Goal: Task Accomplishment & Management: Use online tool/utility

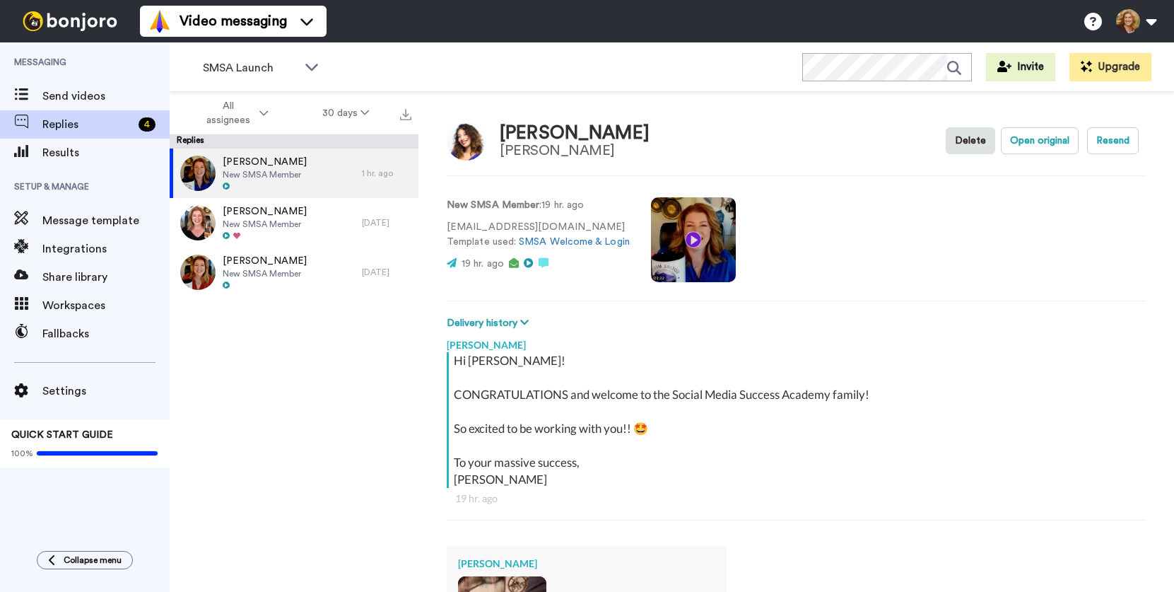
click at [519, 20] on div "Video messaging Switch to Video messaging Testimonials Settings Discover Help &…" at bounding box center [657, 21] width 1034 height 42
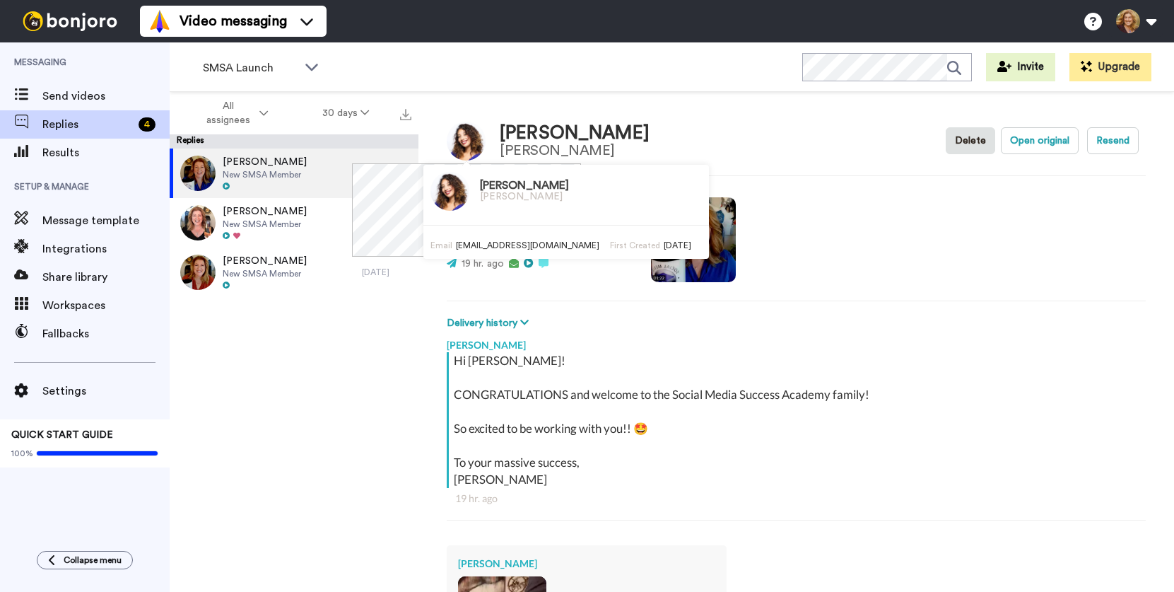
type textarea "x"
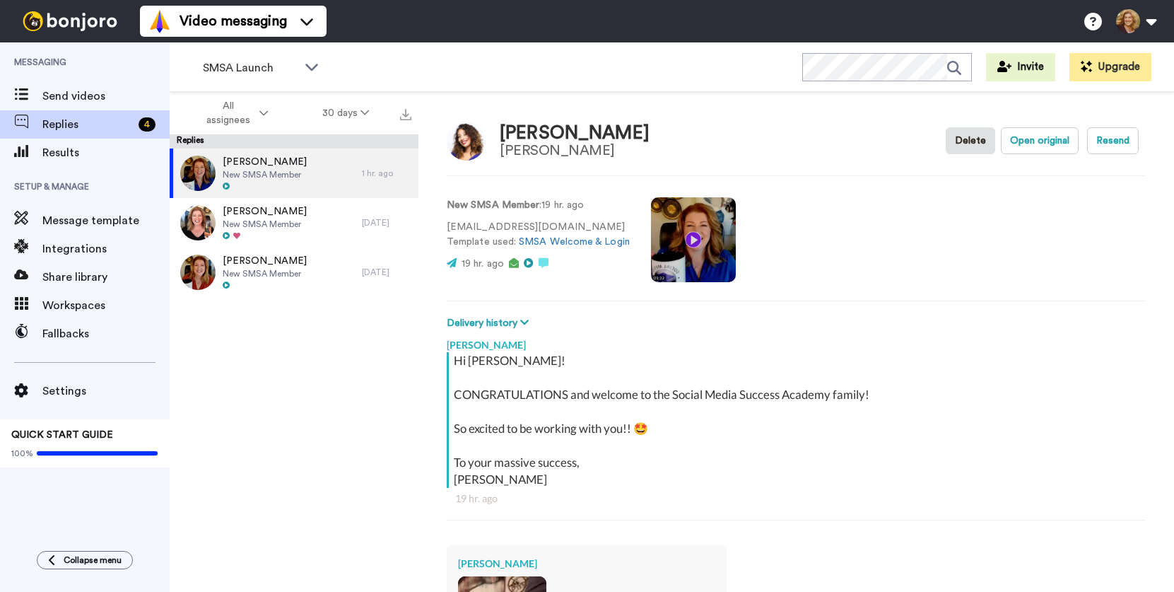
click at [678, 20] on div "Video messaging Help docs Settings" at bounding box center [657, 21] width 1034 height 42
type textarea "x"
click at [82, 148] on span "Results" at bounding box center [105, 152] width 127 height 17
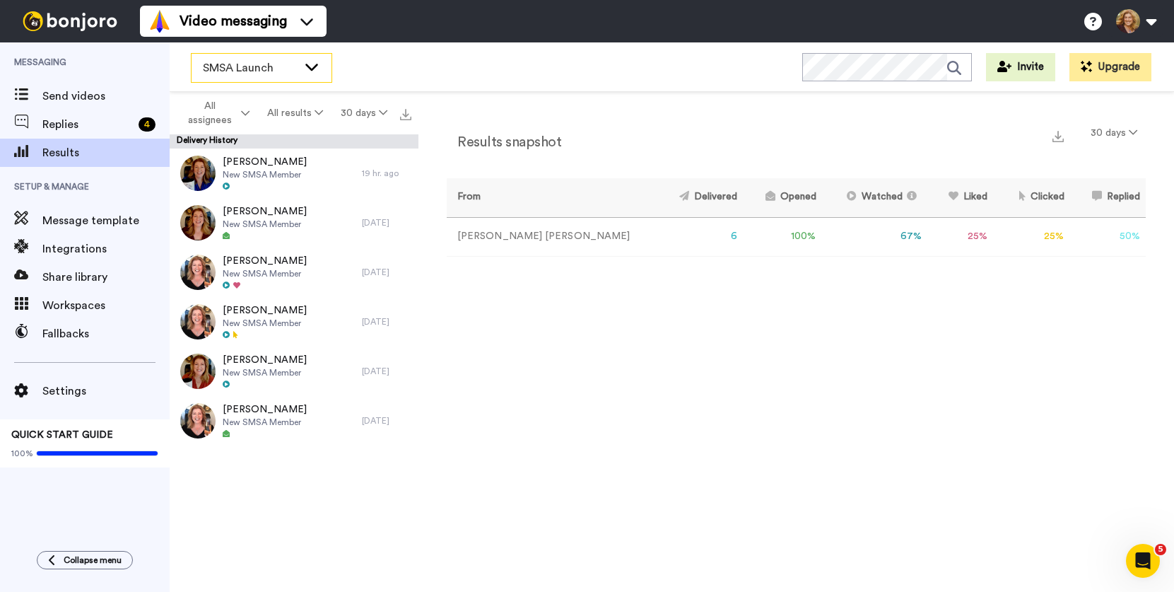
click at [310, 64] on icon at bounding box center [311, 66] width 17 height 14
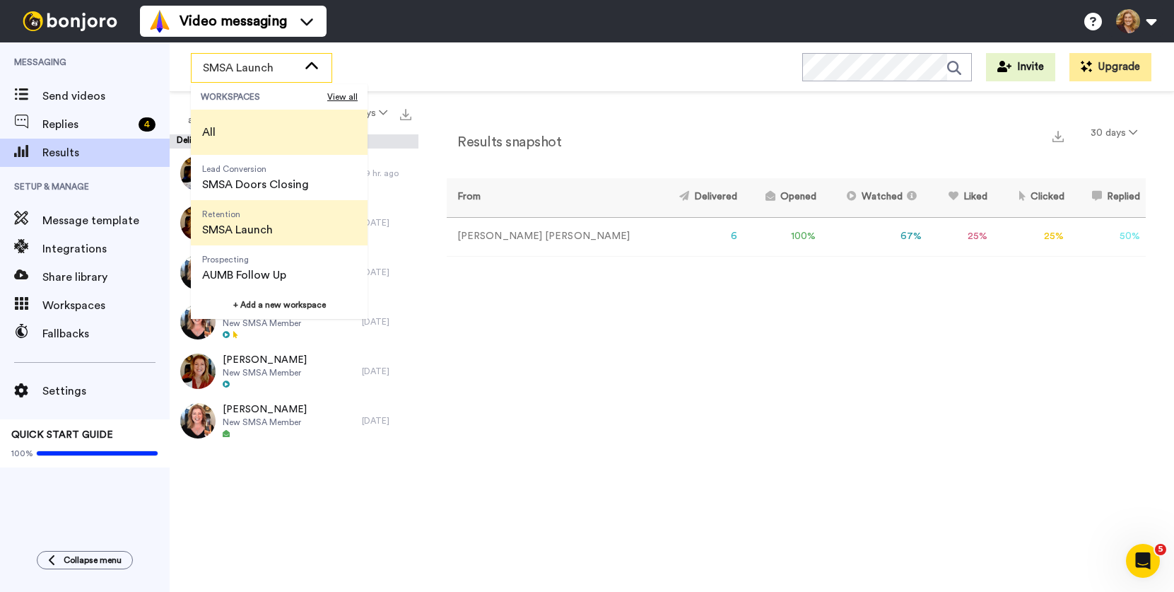
click at [244, 133] on li "All" at bounding box center [279, 132] width 177 height 45
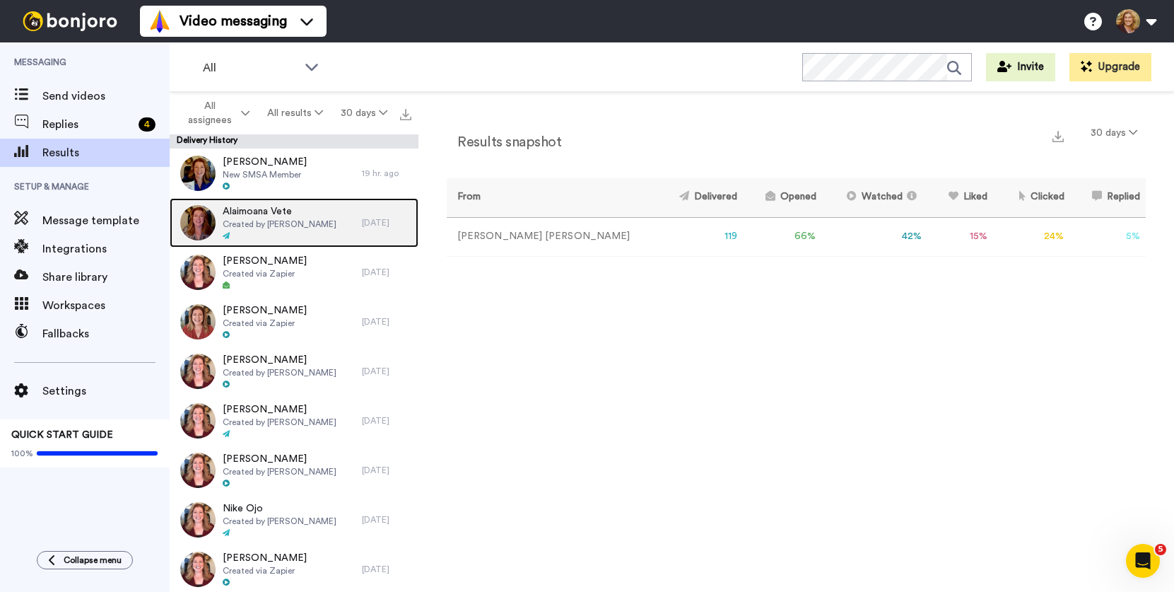
click at [295, 218] on span "Created by Bridget Brady" at bounding box center [280, 223] width 114 height 11
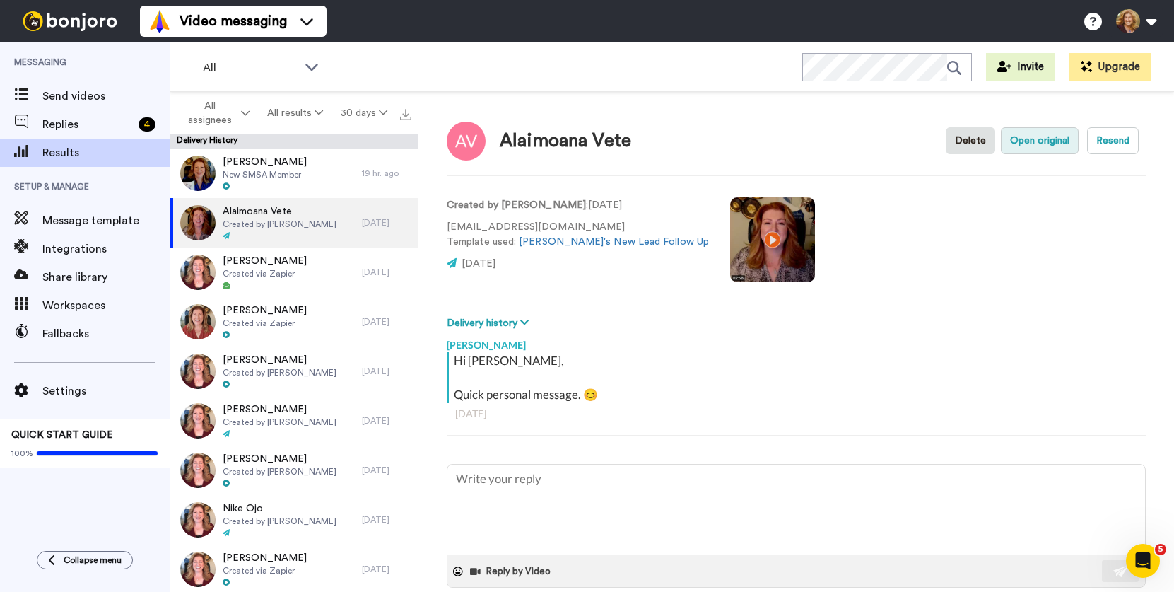
click at [1033, 144] on button "Open original" at bounding box center [1040, 140] width 78 height 27
type textarea "x"
